Goal: Task Accomplishment & Management: Manage account settings

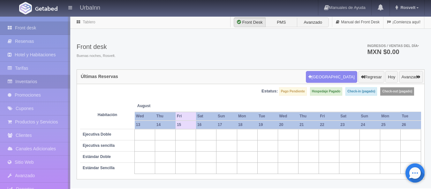
click at [29, 79] on link "Inventarios" at bounding box center [35, 81] width 70 height 13
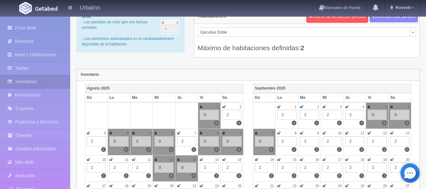
scroll to position [21, 0]
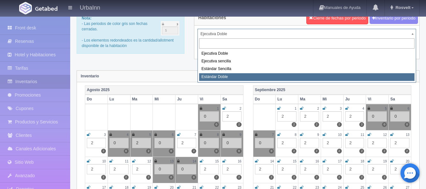
select select "1740"
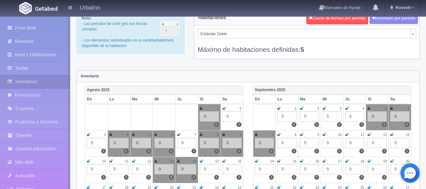
scroll to position [32, 0]
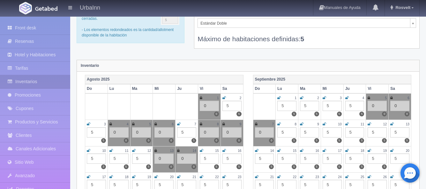
click at [202, 151] on icon at bounding box center [202, 150] width 4 height 4
click at [209, 157] on div "5" at bounding box center [209, 158] width 19 height 10
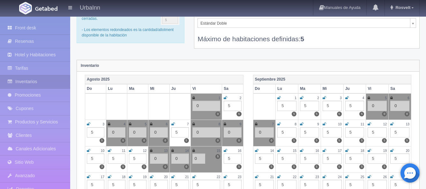
type input "0"
click at [251, 152] on div "Septiembre 2025 Do Lu Ma Mi Ju Vi Sa 1 5 5 2 5 5 3 5 5 4 5 5 5 0 0 6 0 0 7 0 0 …" at bounding box center [332, 151] width 168 height 152
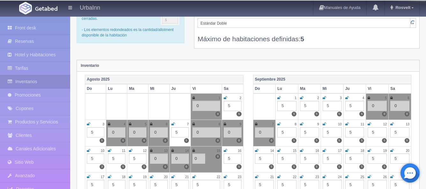
scroll to position [0, 0]
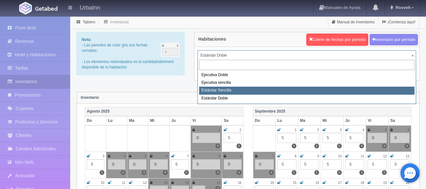
select select "1739"
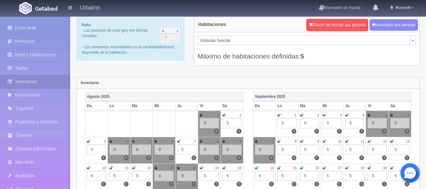
scroll to position [53, 0]
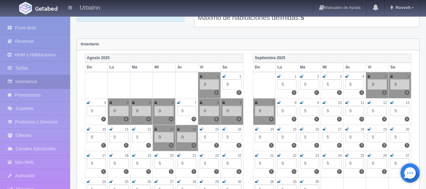
click at [200, 128] on icon at bounding box center [202, 129] width 4 height 4
click at [210, 139] on div "5" at bounding box center [209, 137] width 19 height 10
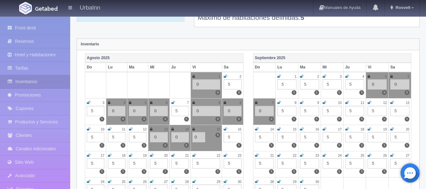
type input "0"
click at [121, 84] on td at bounding box center [116, 85] width 21 height 27
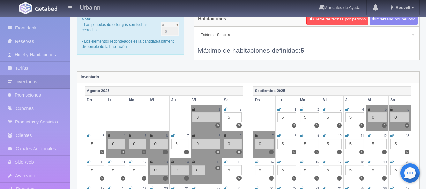
scroll to position [0, 0]
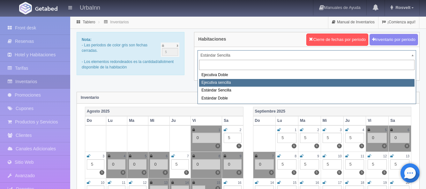
select select "1738"
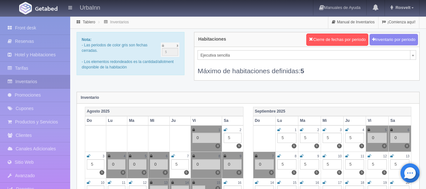
scroll to position [20, 0]
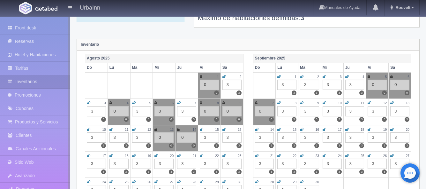
scroll to position [53, 0]
drag, startPoint x: 199, startPoint y: 129, endPoint x: 202, endPoint y: 129, distance: 3.5
click at [200, 129] on td "15 3 3" at bounding box center [209, 138] width 23 height 26
click at [202, 129] on icon at bounding box center [202, 129] width 4 height 4
click at [208, 136] on div "3" at bounding box center [209, 137] width 19 height 10
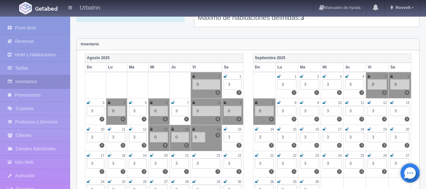
type input "0"
